Goal: Information Seeking & Learning: Learn about a topic

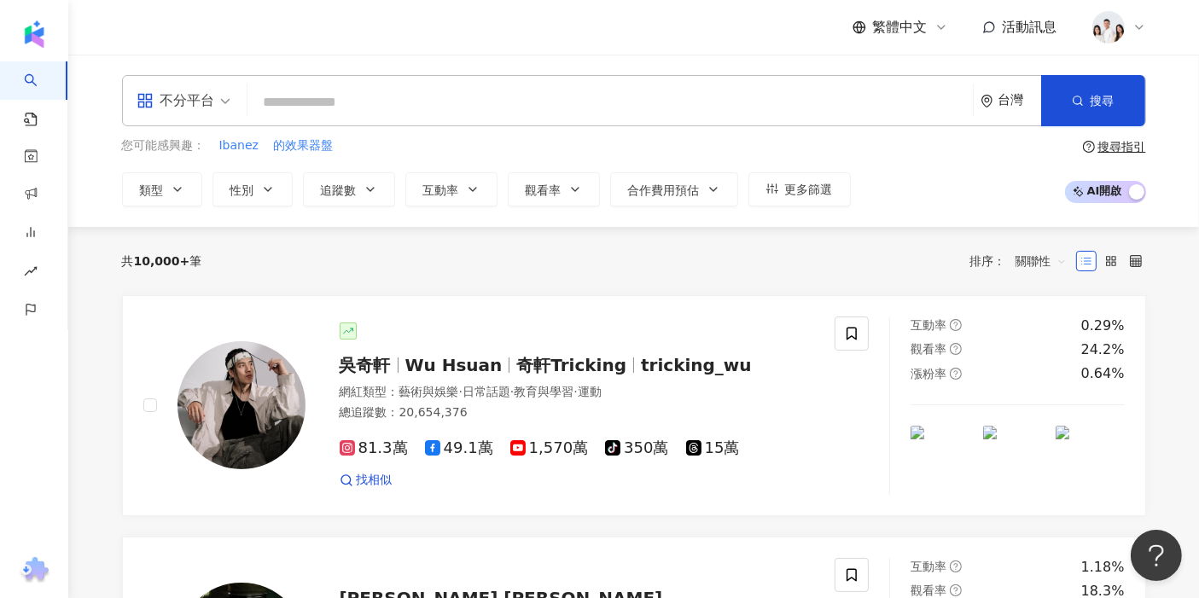
click at [321, 87] on input "search" at bounding box center [610, 102] width 712 height 32
paste input "******"
type input "******"
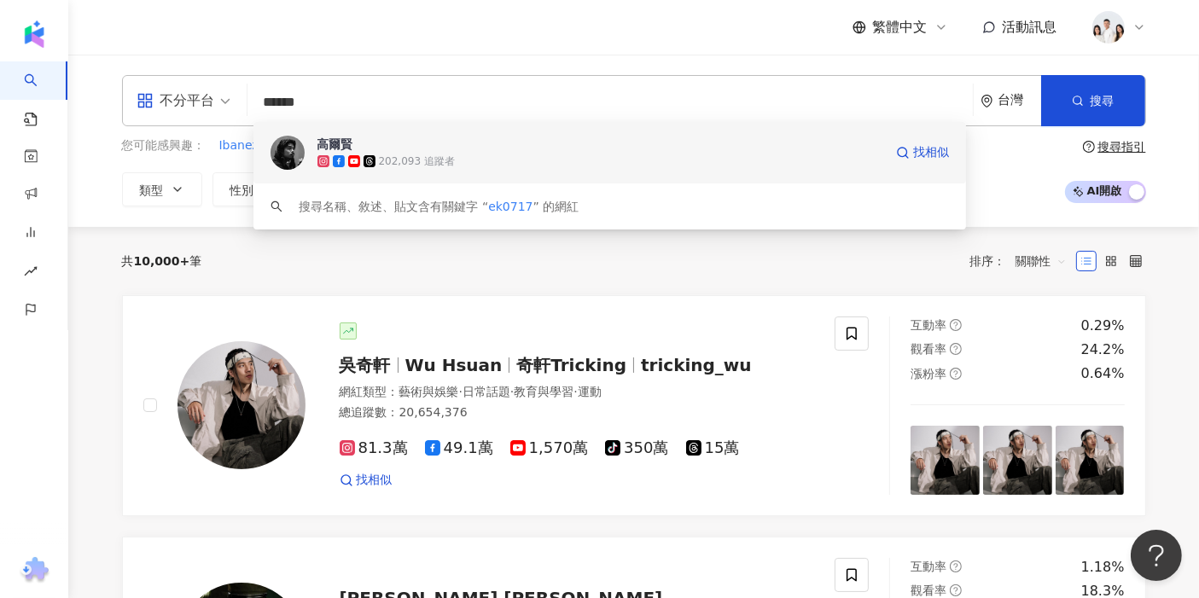
click at [385, 168] on div "202,093 追蹤者" at bounding box center [417, 161] width 76 height 15
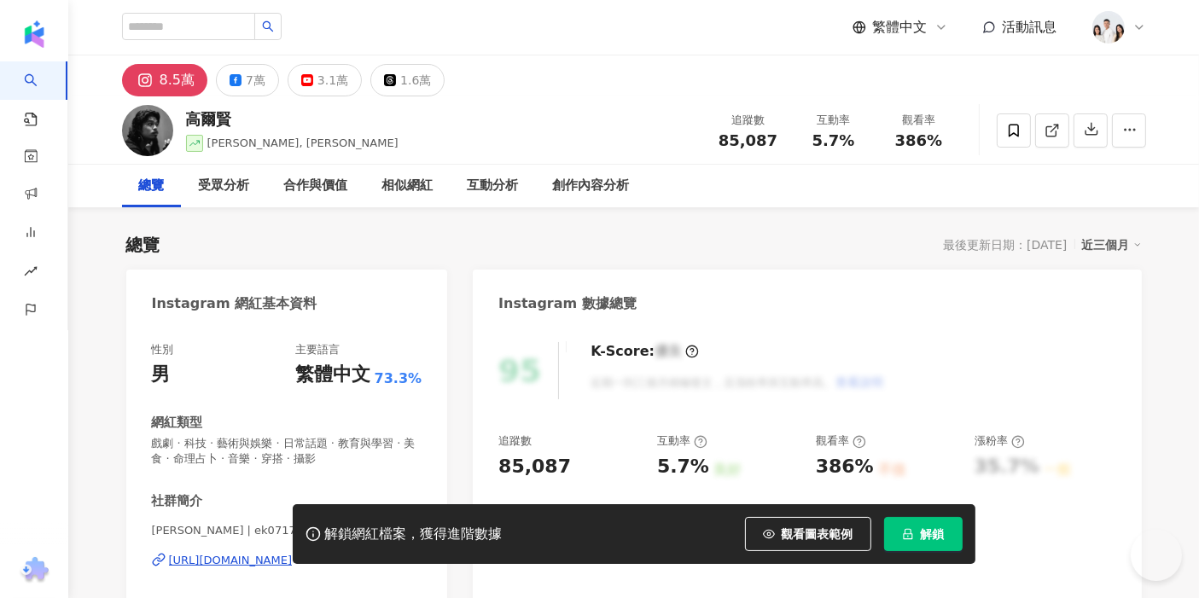
click at [917, 539] on button "解鎖" at bounding box center [923, 534] width 79 height 34
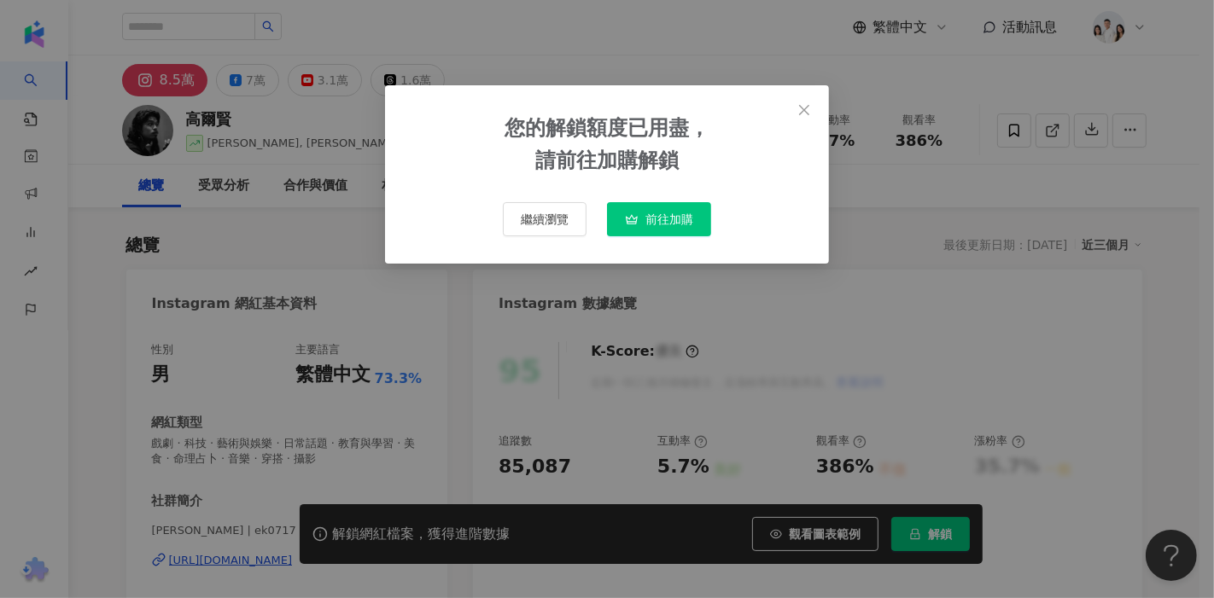
click at [803, 117] on button "Close" at bounding box center [804, 110] width 34 height 34
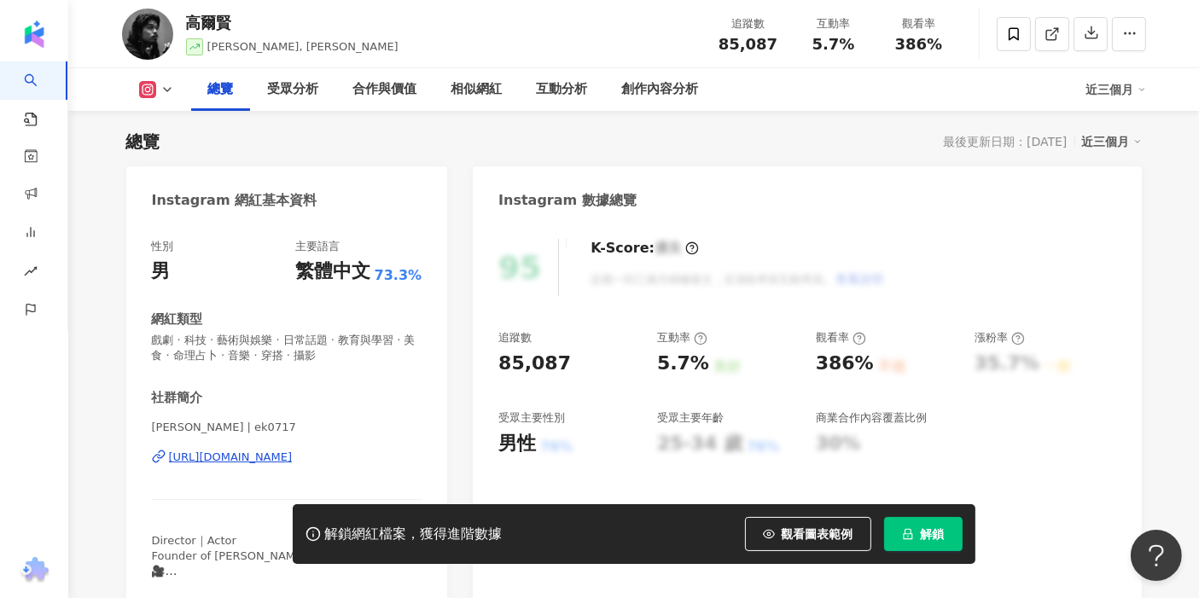
scroll to position [189, 0]
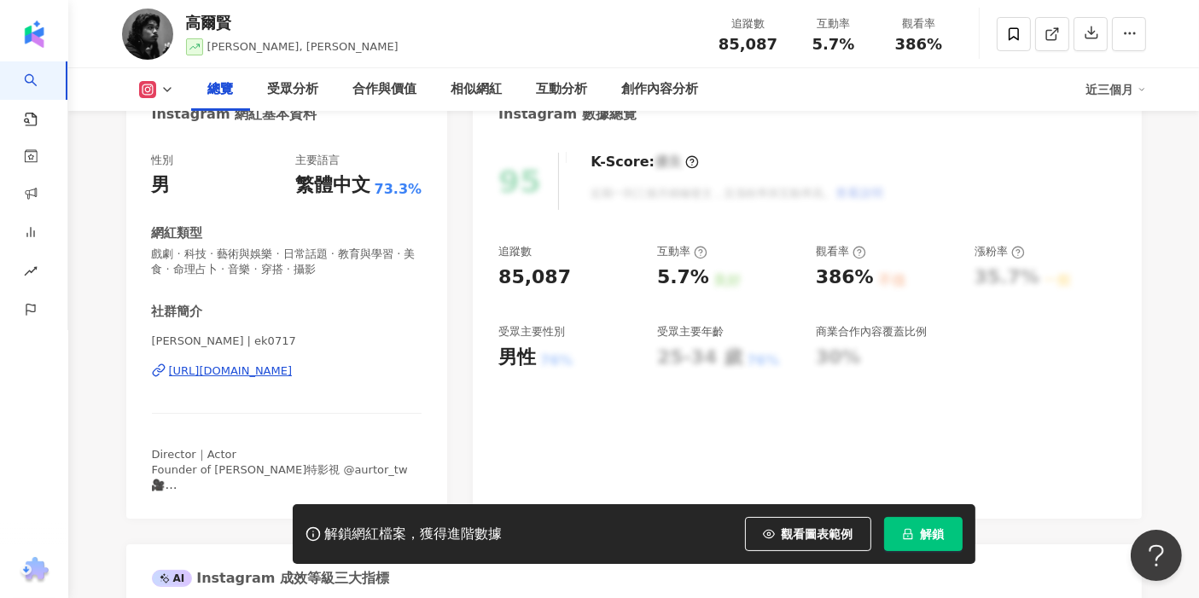
click at [917, 545] on button "解鎖" at bounding box center [923, 534] width 79 height 34
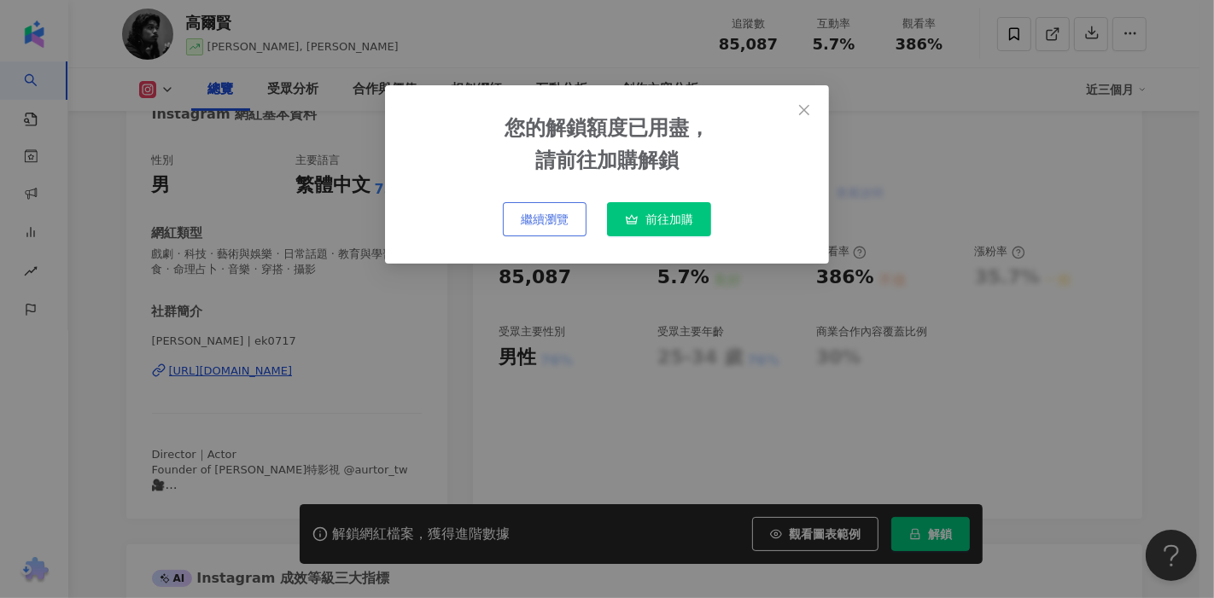
click at [529, 215] on span "繼續瀏覽" at bounding box center [545, 219] width 48 height 14
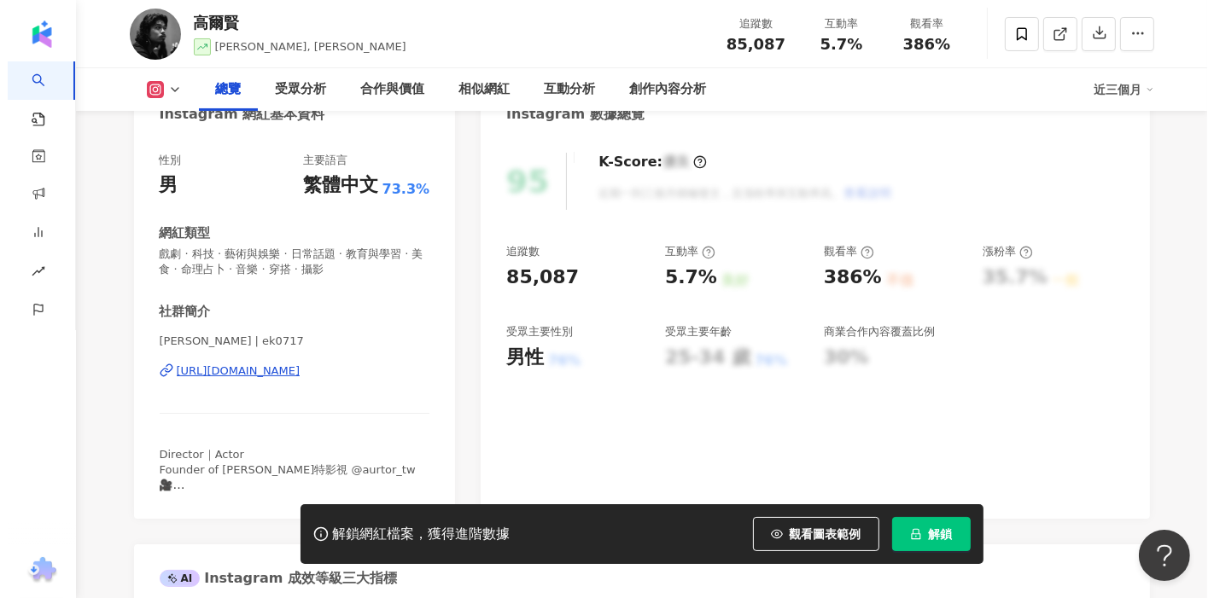
scroll to position [0, 0]
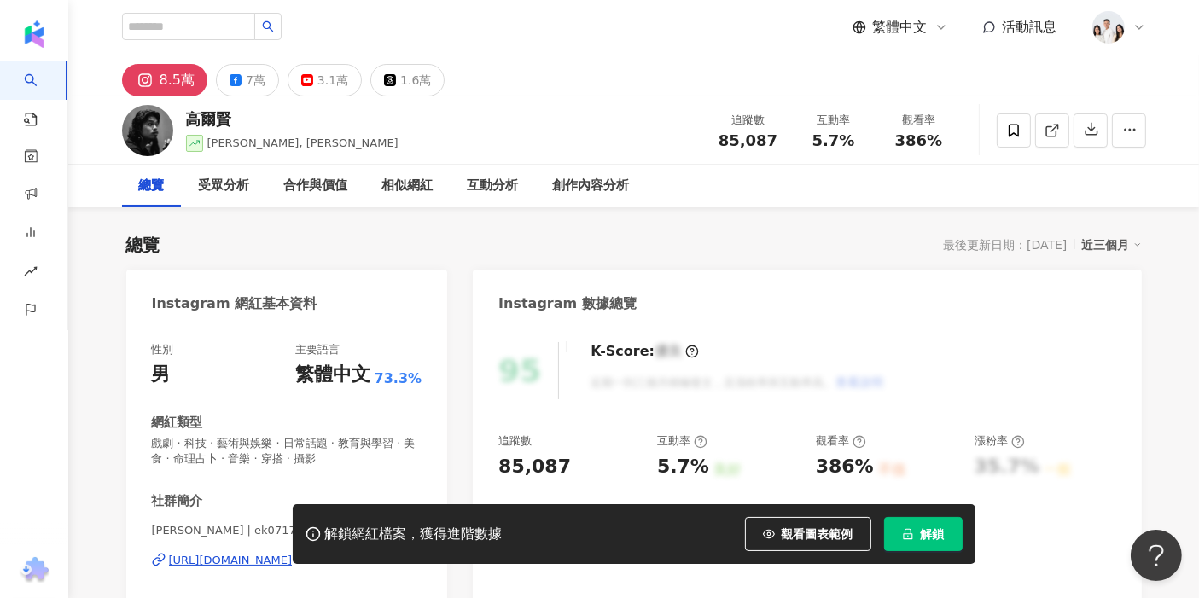
click at [923, 527] on span "解鎖" at bounding box center [933, 534] width 24 height 14
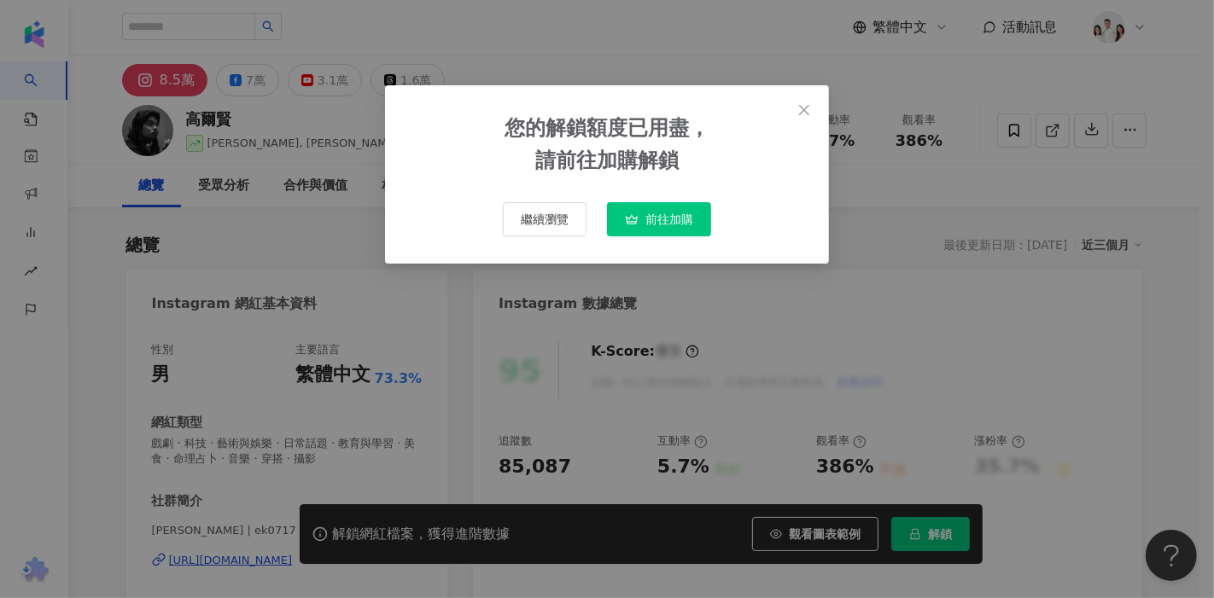
click at [672, 223] on span "前往加購" at bounding box center [669, 219] width 48 height 14
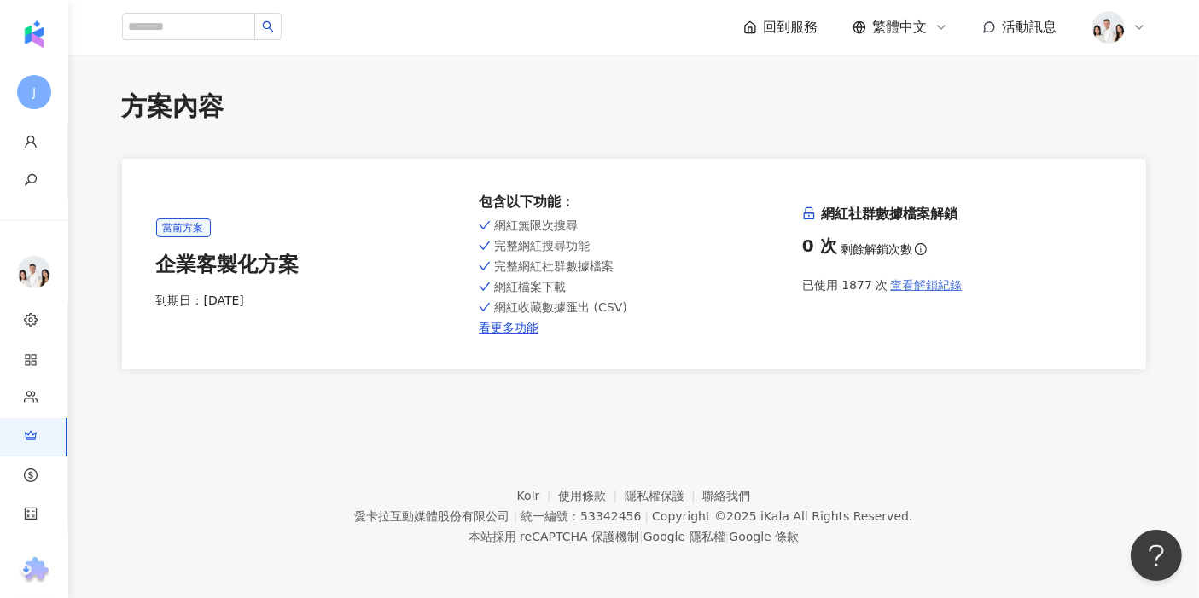
click at [921, 288] on span "查看解鎖紀錄" at bounding box center [926, 285] width 72 height 14
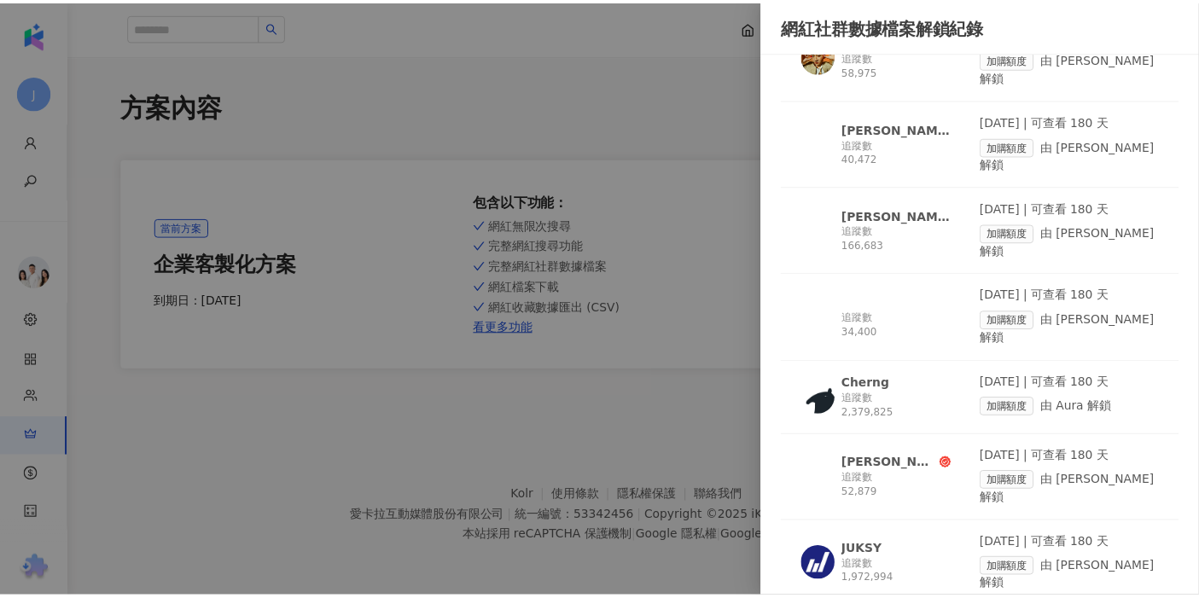
scroll to position [3262, 0]
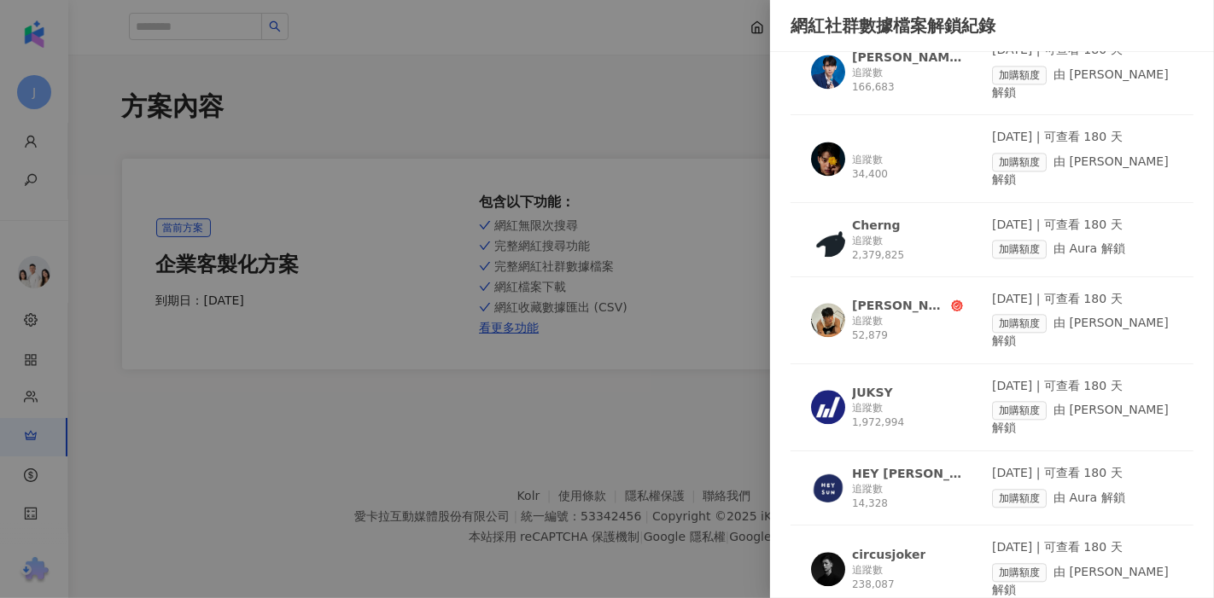
click at [546, 184] on div at bounding box center [607, 299] width 1214 height 598
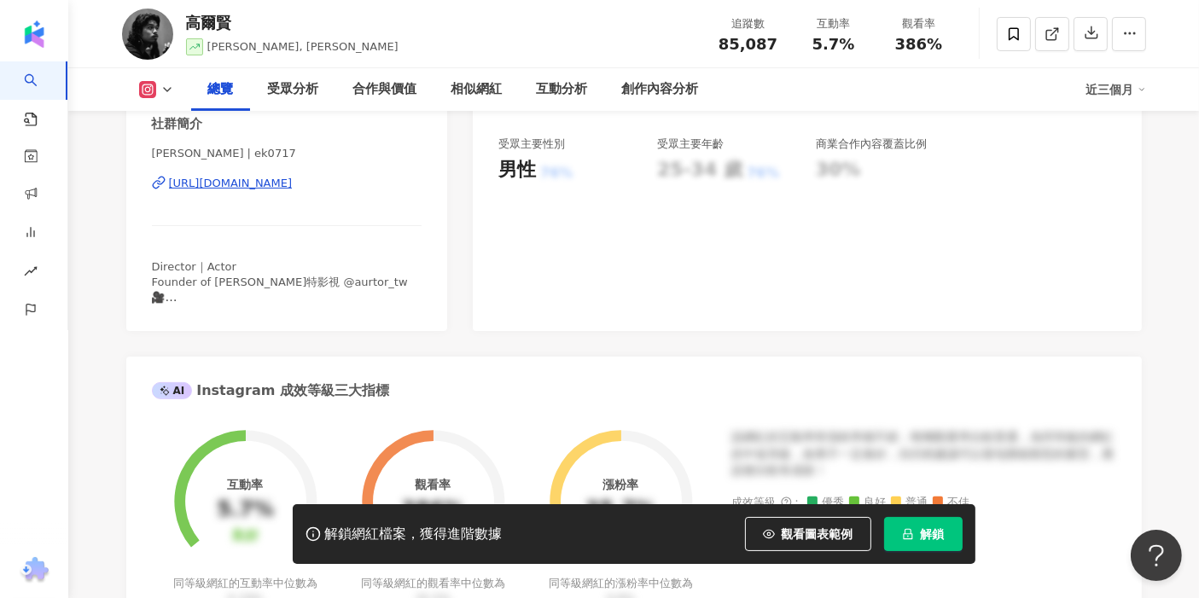
scroll to position [95, 0]
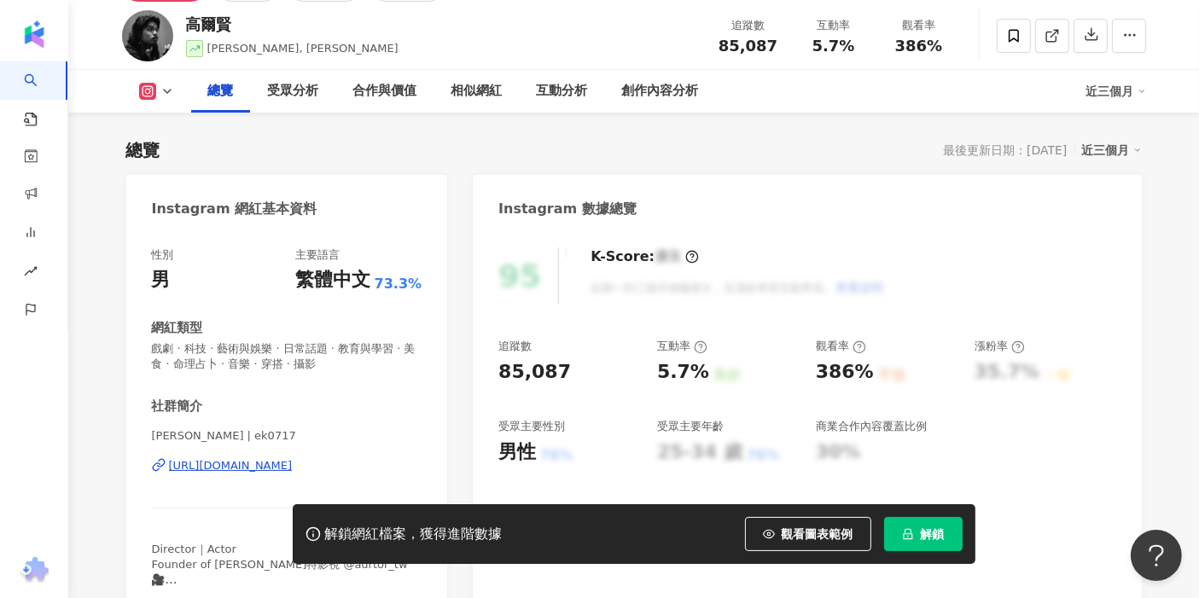
click at [663, 372] on div "5.7%" at bounding box center [683, 372] width 52 height 26
click at [666, 371] on div "5.7%" at bounding box center [683, 372] width 52 height 26
click at [690, 369] on div "5.7%" at bounding box center [683, 372] width 52 height 26
drag, startPoint x: 696, startPoint y: 369, endPoint x: 658, endPoint y: 367, distance: 37.6
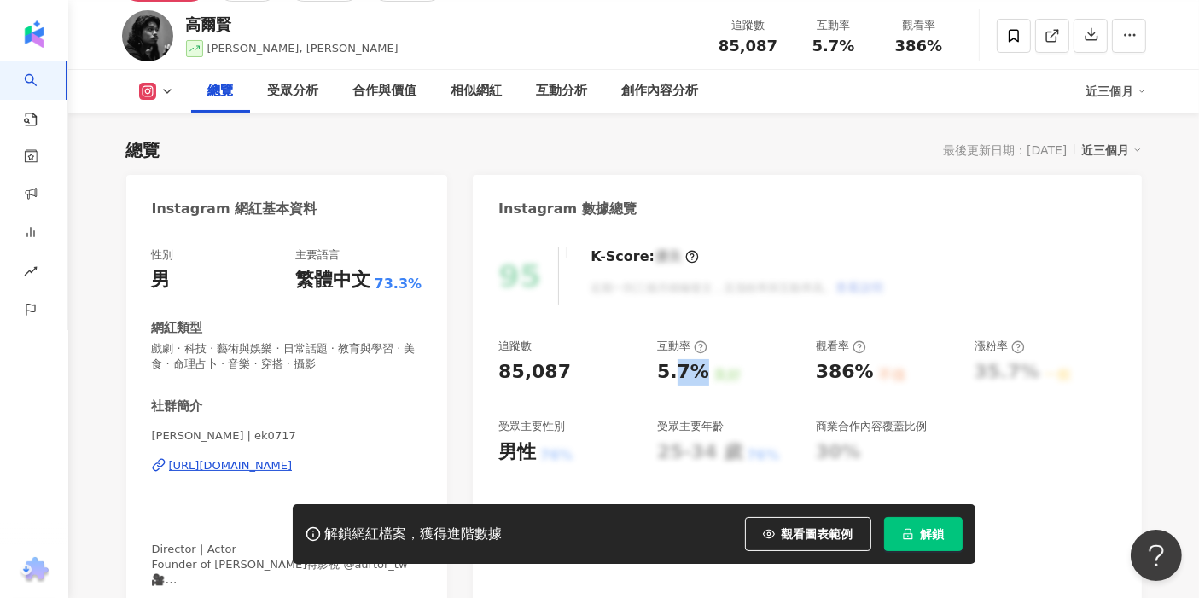
click at [661, 367] on div "5.7%" at bounding box center [683, 372] width 52 height 26
click at [726, 371] on div "良好" at bounding box center [726, 375] width 27 height 19
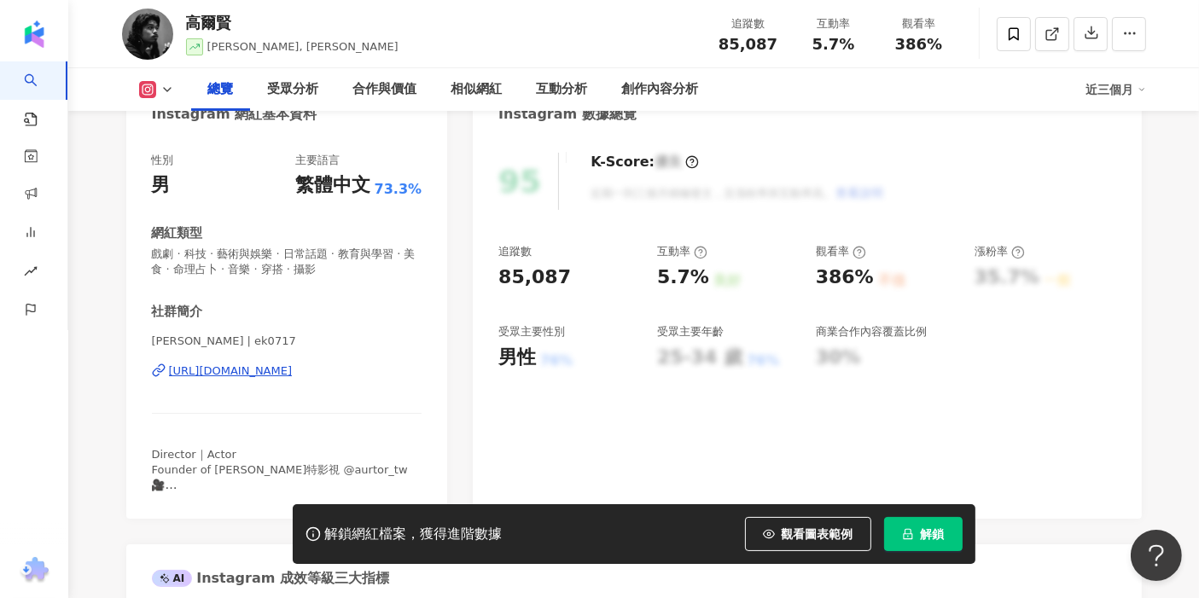
click at [562, 359] on div "76%" at bounding box center [556, 361] width 32 height 19
click at [546, 369] on div "76%" at bounding box center [556, 361] width 32 height 19
click at [688, 277] on div "5.7%" at bounding box center [683, 278] width 52 height 26
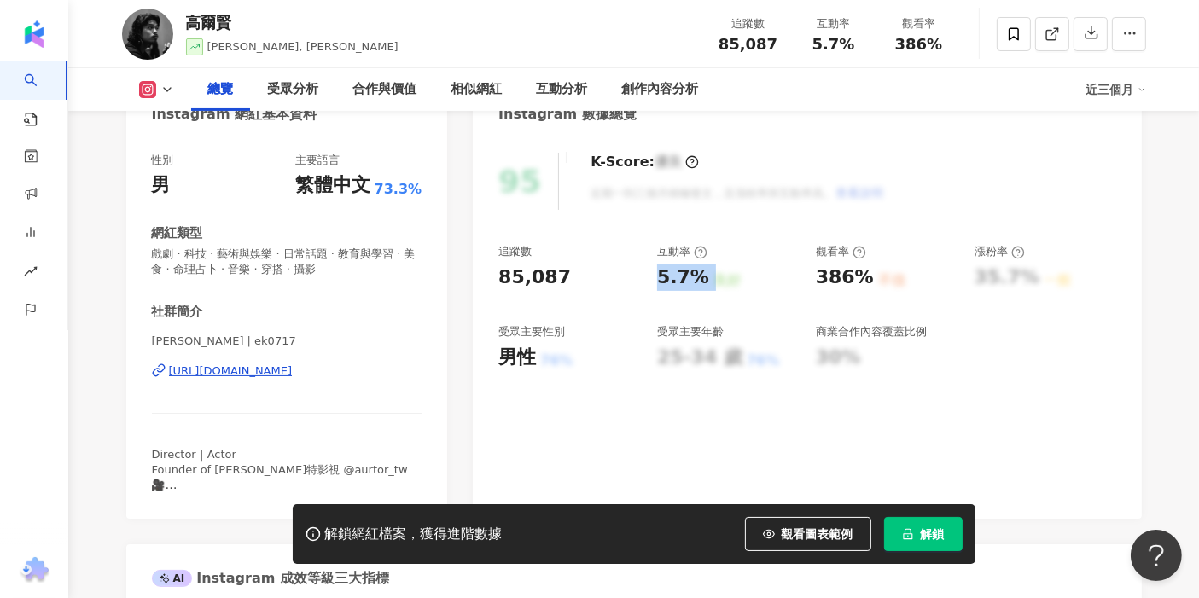
copy div "5.7% 良好"
click at [836, 283] on div "386%" at bounding box center [845, 278] width 58 height 26
copy div "386% 不佳"
